Goal: Task Accomplishment & Management: Manage account settings

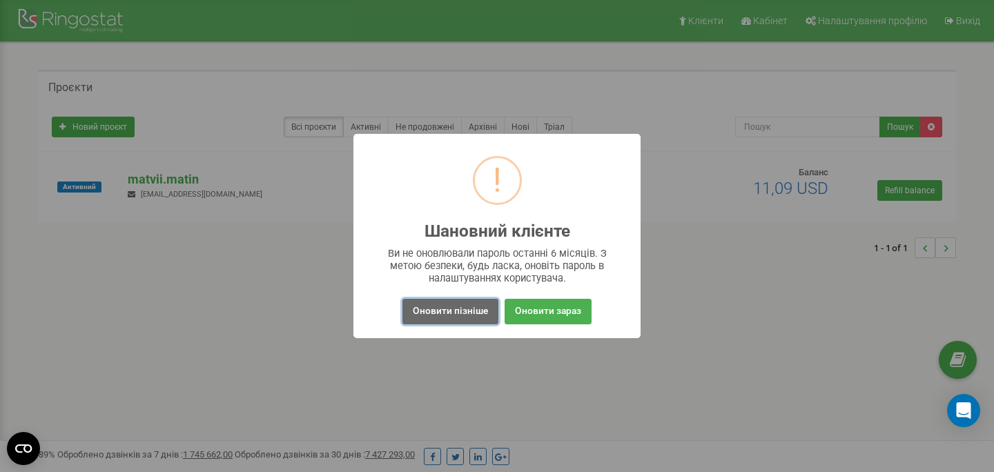
click at [446, 311] on button "Оновити пізніше" at bounding box center [451, 312] width 96 height 26
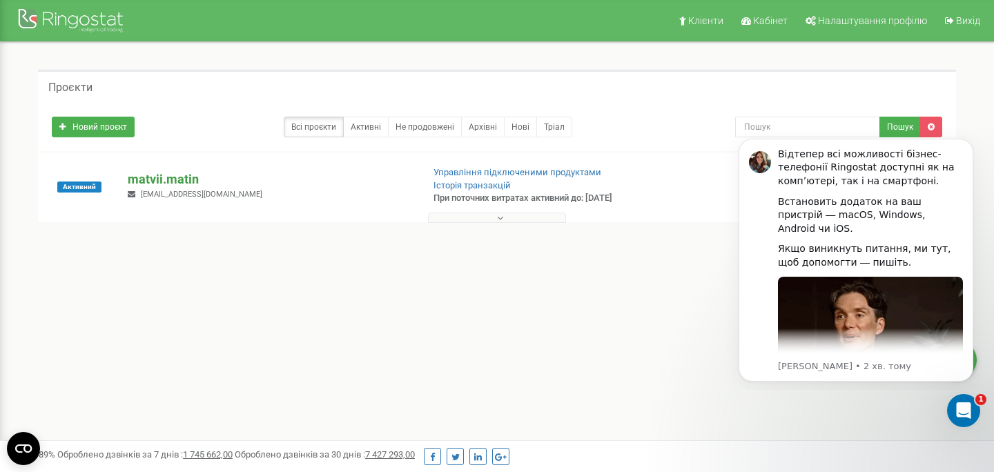
click at [179, 175] on p "matvii.matin" at bounding box center [269, 180] width 283 height 18
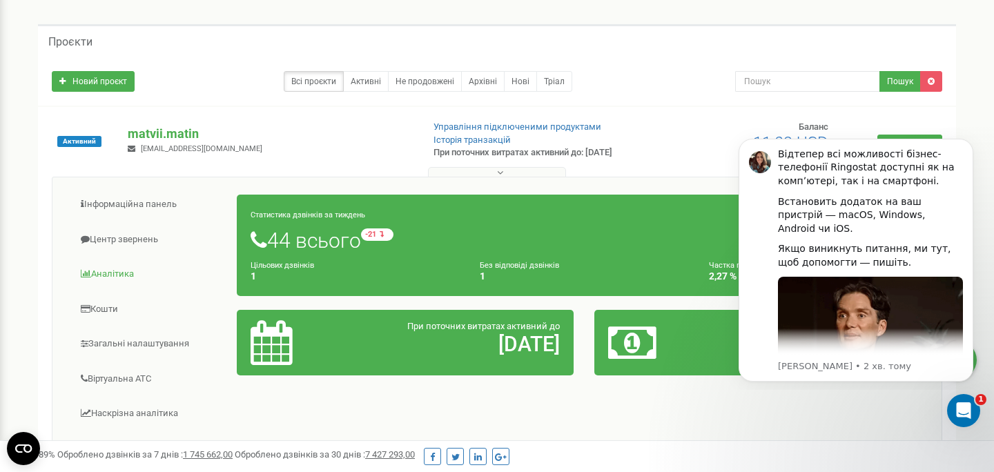
scroll to position [90, 0]
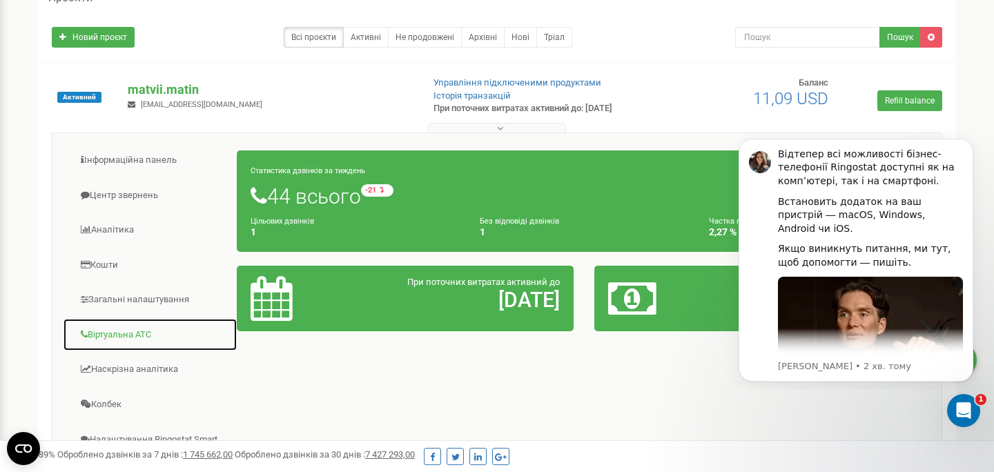
click at [139, 338] on link "Віртуальна АТС" at bounding box center [150, 335] width 175 height 34
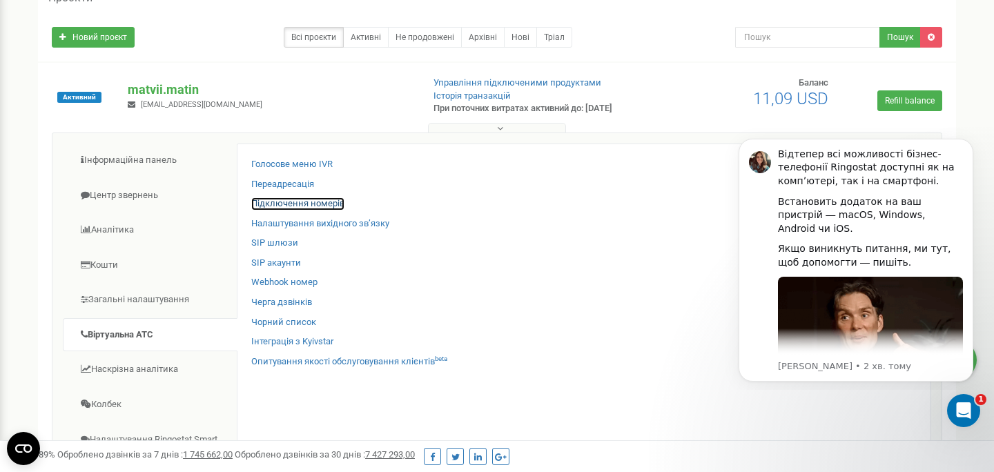
click at [296, 204] on link "Підключення номерів" at bounding box center [297, 203] width 93 height 13
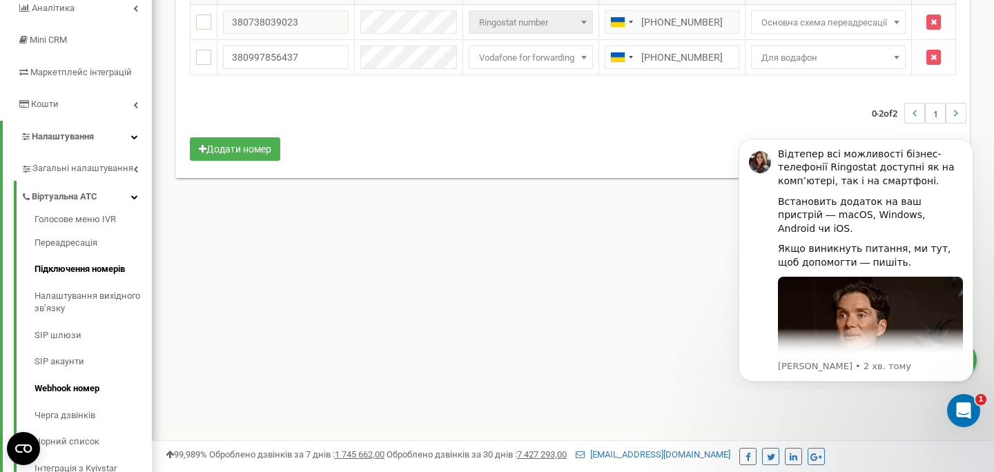
scroll to position [190, 0]
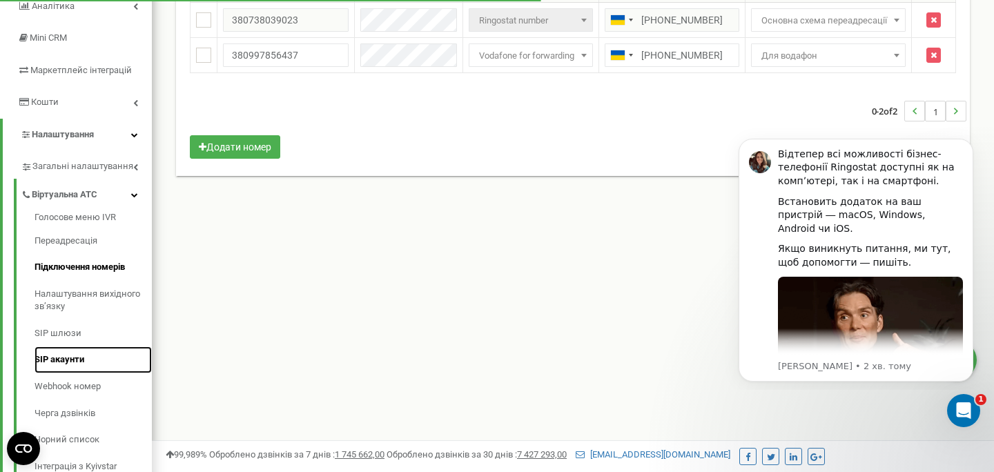
click at [73, 362] on link "SIP акаунти" at bounding box center [93, 360] width 117 height 27
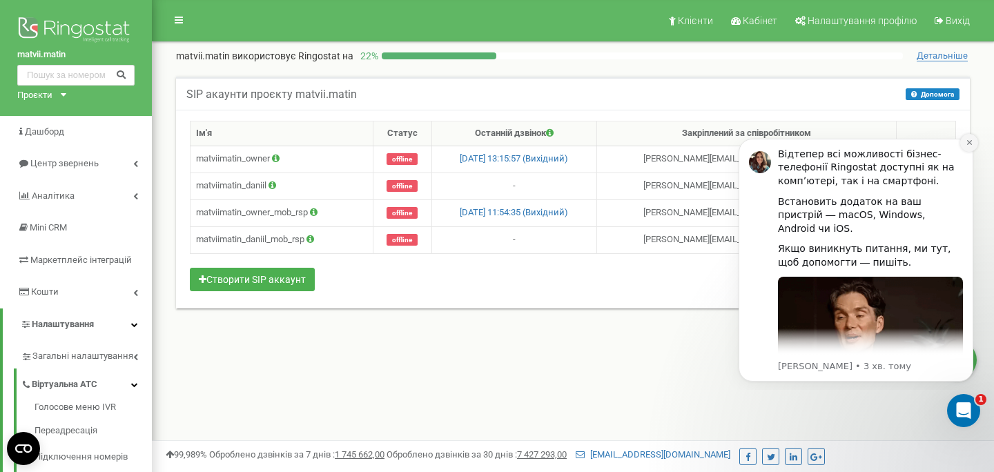
click at [969, 146] on icon "Dismiss notification" at bounding box center [970, 143] width 8 height 8
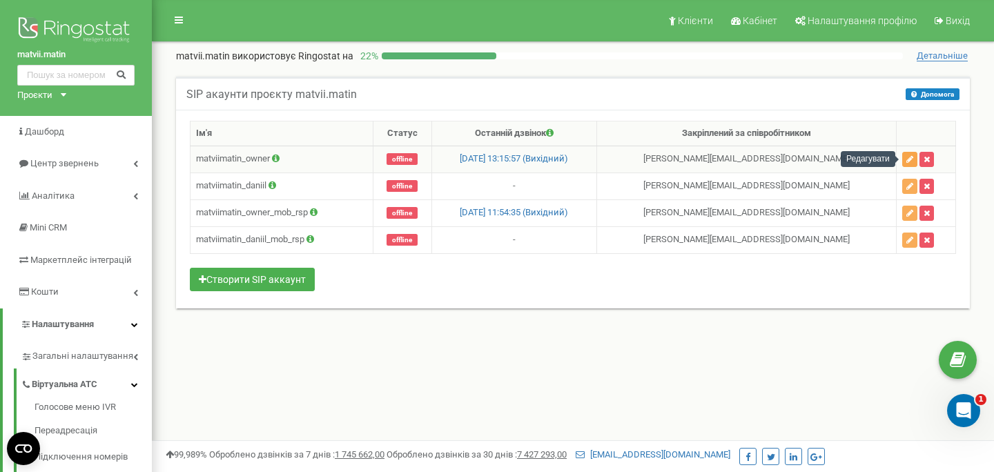
click at [913, 160] on button "button" at bounding box center [909, 159] width 15 height 15
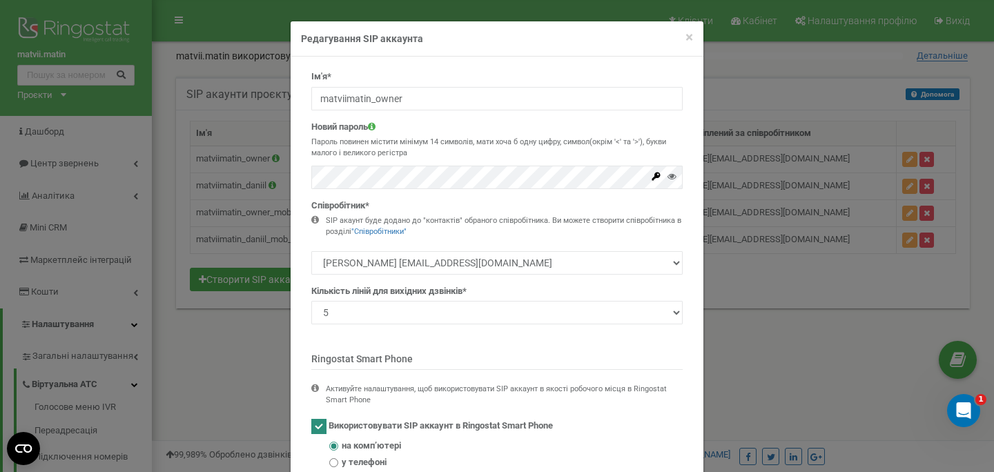
scroll to position [15, 0]
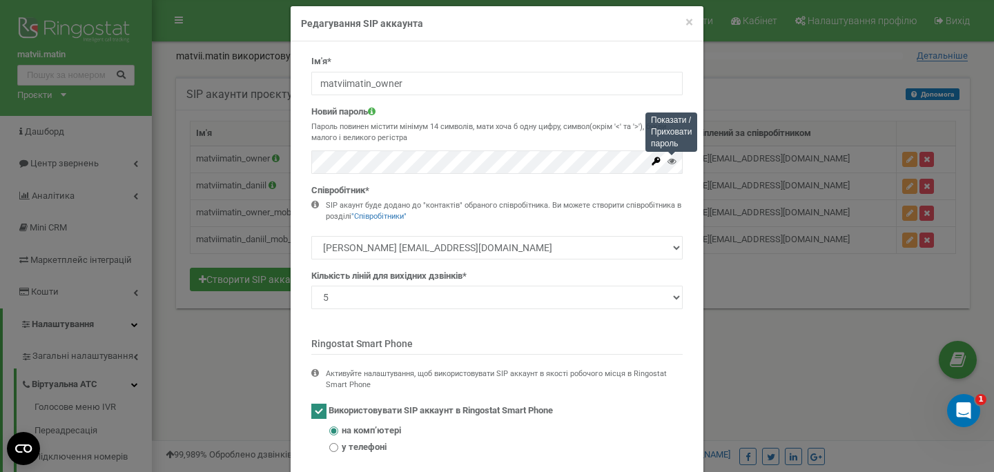
click at [673, 159] on icon at bounding box center [672, 161] width 9 height 9
click at [548, 139] on p "Пароль повинен містити мінімум 14 символів, мати хоча б одну цифру, символ(окрі…" at bounding box center [496, 132] width 371 height 21
drag, startPoint x: 467, startPoint y: 17, endPoint x: 520, endPoint y: 17, distance: 53.2
click at [516, 17] on h4 "Редагування SIP аккаунта" at bounding box center [497, 24] width 392 height 14
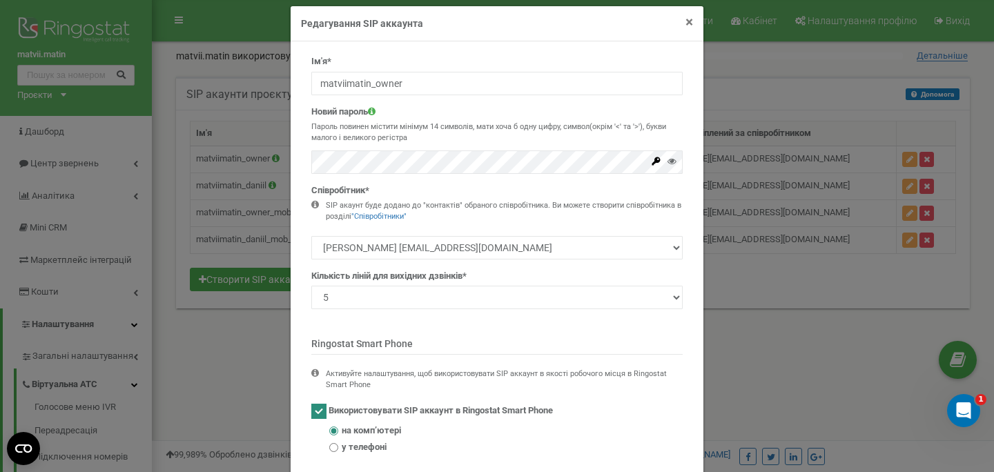
click at [688, 21] on span "×" at bounding box center [690, 22] width 8 height 17
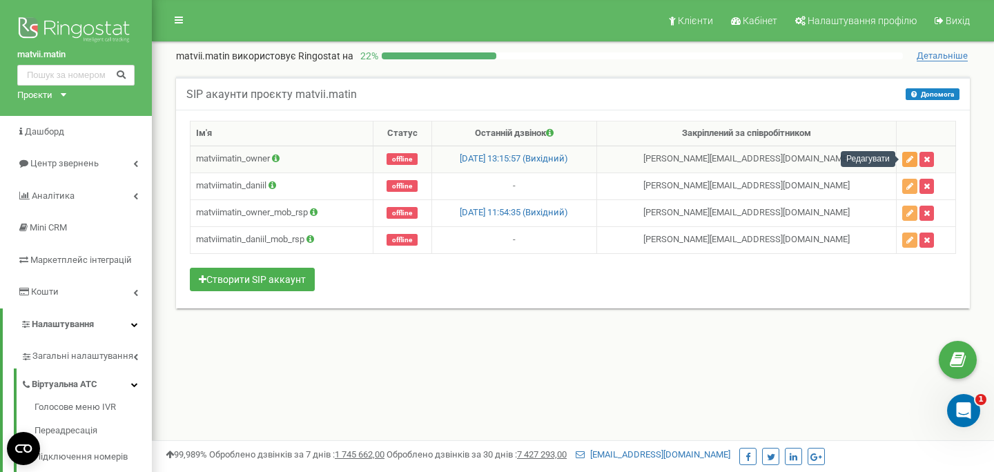
click at [905, 164] on button "button" at bounding box center [909, 159] width 15 height 15
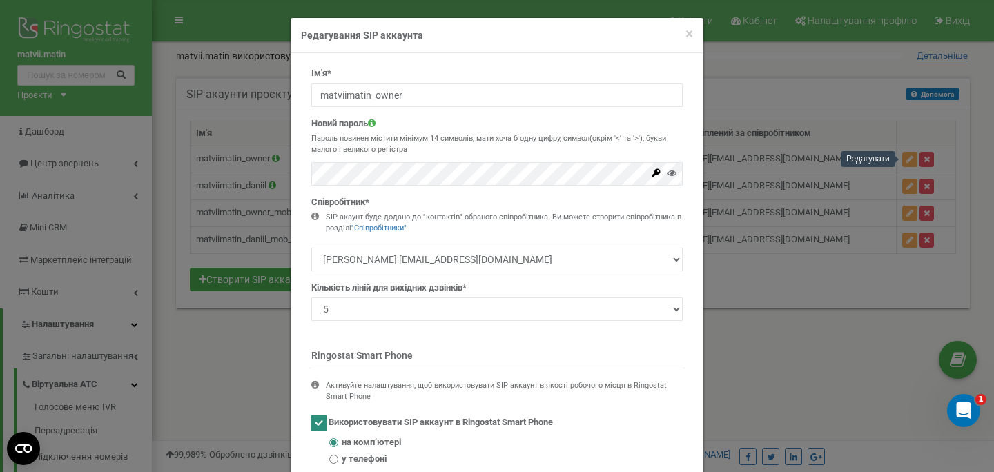
scroll to position [0, 0]
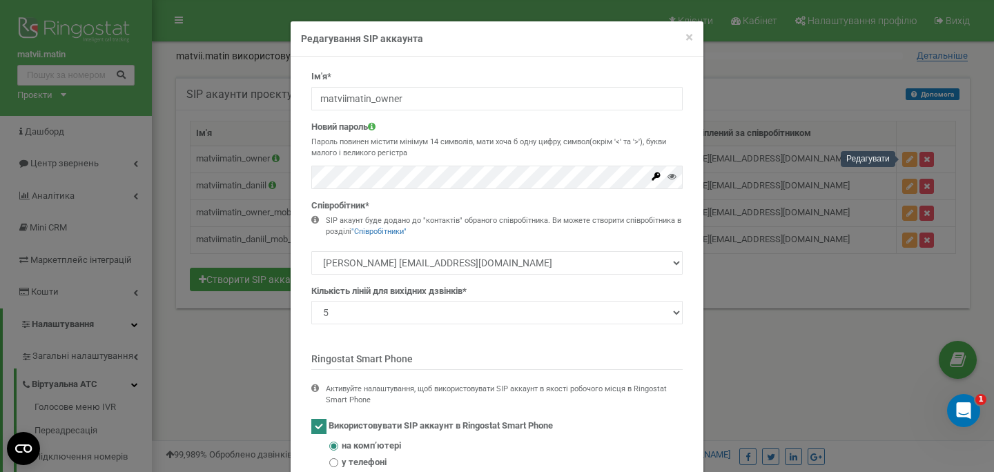
click at [483, 164] on div "Новий пароль Пароль повинен містити мінімум 14 символів, мати хоча б одну цифру…" at bounding box center [496, 155] width 371 height 68
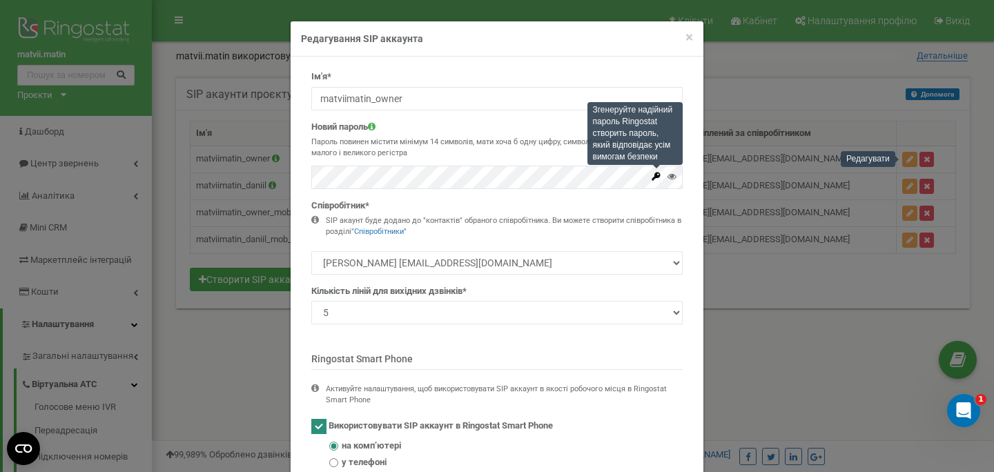
click at [658, 171] on icon at bounding box center [656, 176] width 10 height 10
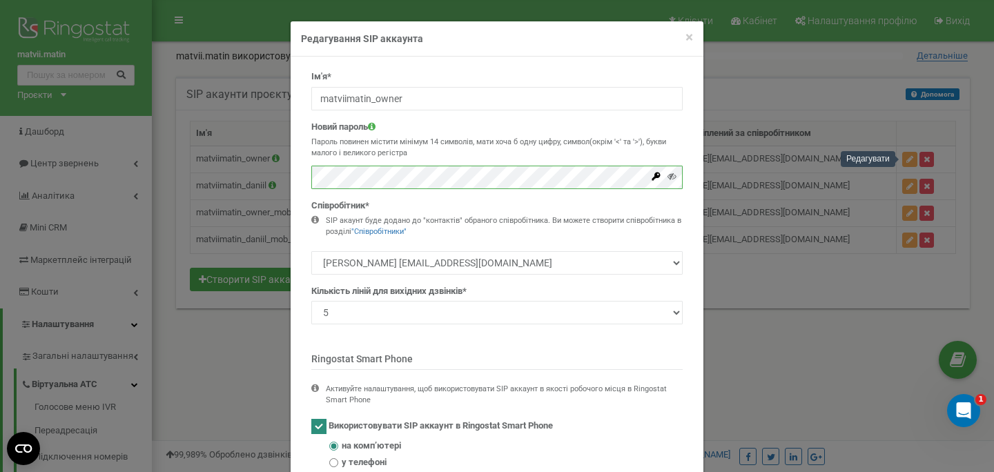
scroll to position [94, 0]
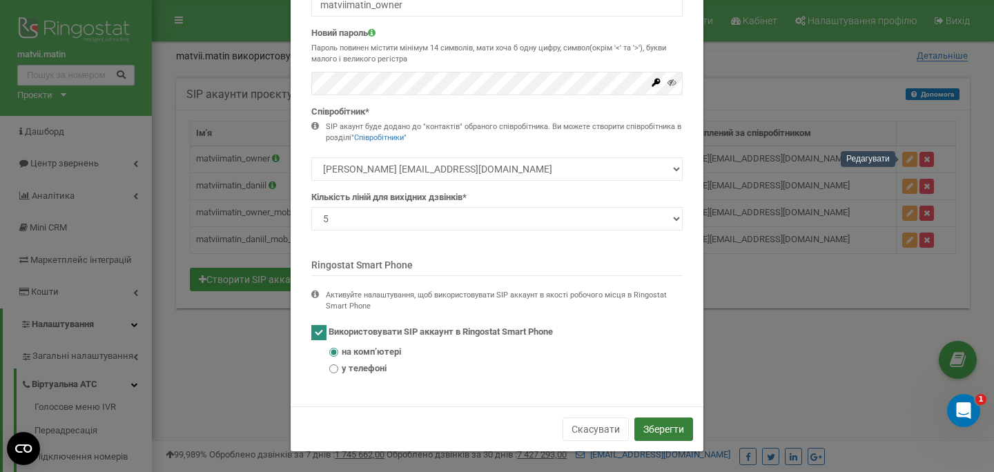
click at [671, 432] on button "Зберегти" at bounding box center [664, 429] width 59 height 23
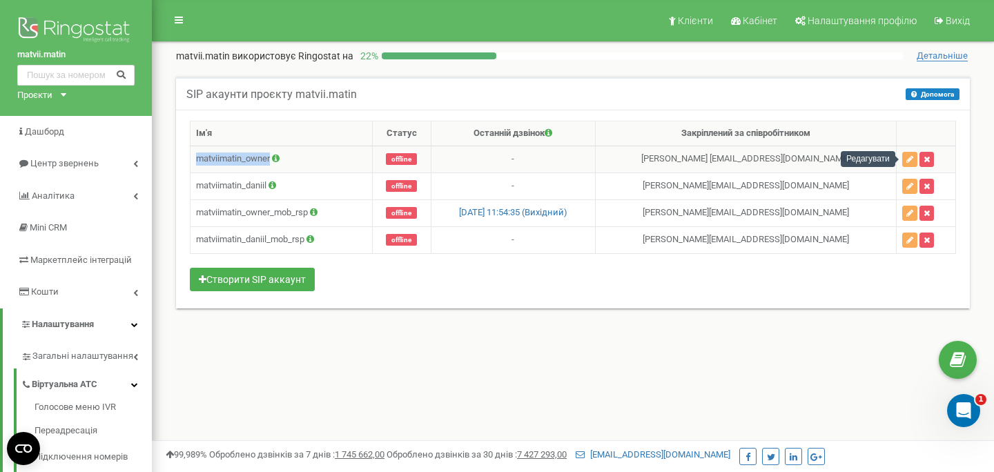
drag, startPoint x: 197, startPoint y: 159, endPoint x: 272, endPoint y: 160, distance: 75.3
click at [272, 160] on td "matviimatin_owner" at bounding box center [282, 159] width 182 height 27
copy td "matviimatin_owner"
click at [353, 374] on div "Клієнти Кабінет Налаштування профілю Вихід matvii.matin використовує Ringostat …" at bounding box center [573, 414] width 842 height 829
